Goal: Navigation & Orientation: Find specific page/section

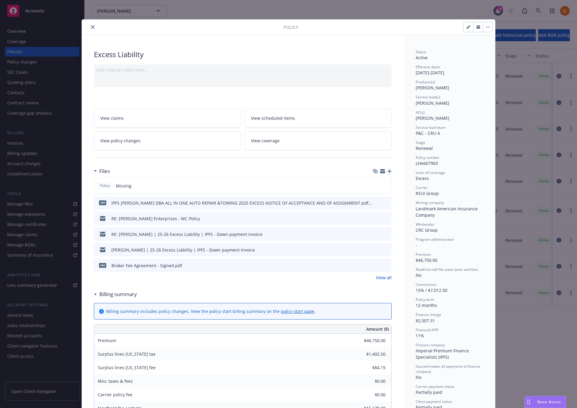
click at [91, 27] on icon "close" at bounding box center [93, 27] width 4 height 4
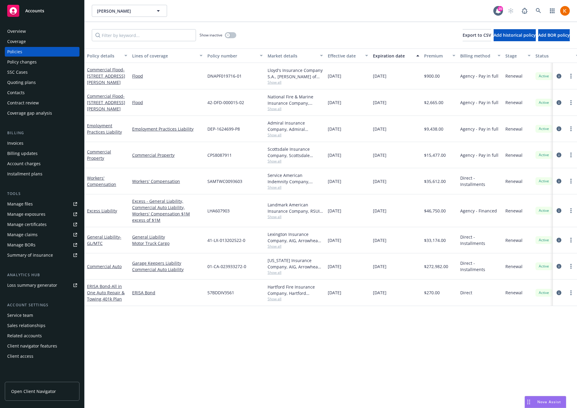
click at [30, 31] on div "Overview" at bounding box center [42, 31] width 70 height 10
